Goal: Transaction & Acquisition: Purchase product/service

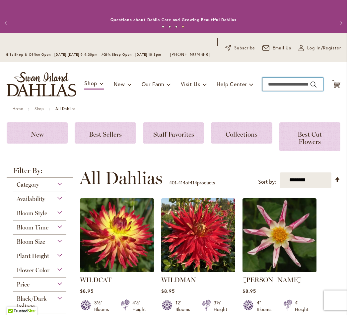
click at [311, 91] on input "Search" at bounding box center [293, 84] width 61 height 13
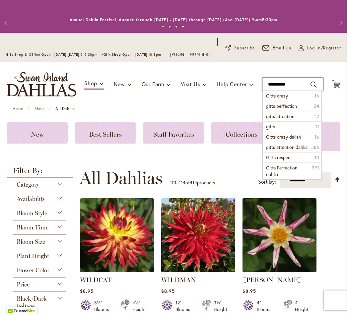
type input "**********"
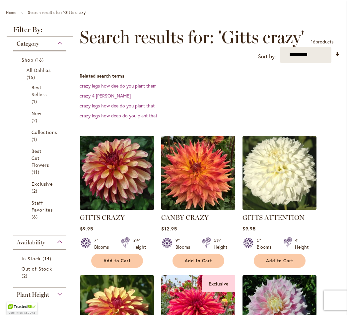
scroll to position [109, 0]
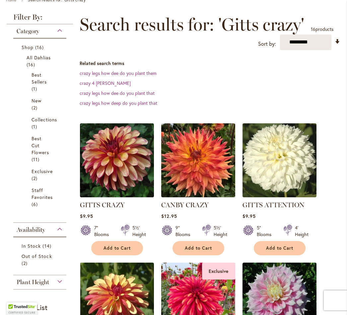
click at [113, 174] on img at bounding box center [117, 160] width 74 height 74
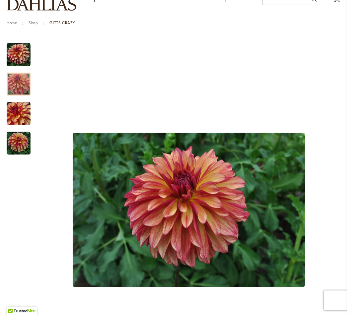
scroll to position [86, 0]
click at [16, 122] on img "Gitts Crazy" at bounding box center [19, 114] width 24 height 24
click at [15, 96] on div at bounding box center [19, 84] width 24 height 23
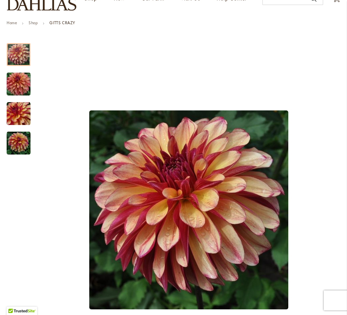
click at [15, 66] on div at bounding box center [19, 54] width 24 height 23
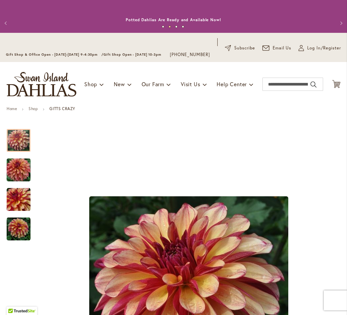
scroll to position [0, 0]
click at [298, 91] on input "Search" at bounding box center [293, 84] width 61 height 13
type input "*******"
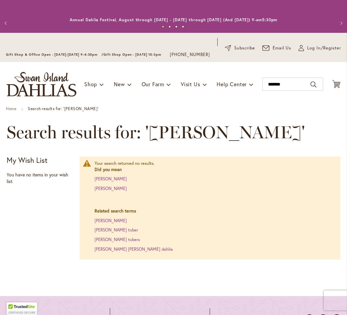
click at [101, 192] on link "jessie g" at bounding box center [111, 189] width 32 height 6
